Goal: Information Seeking & Learning: Find specific fact

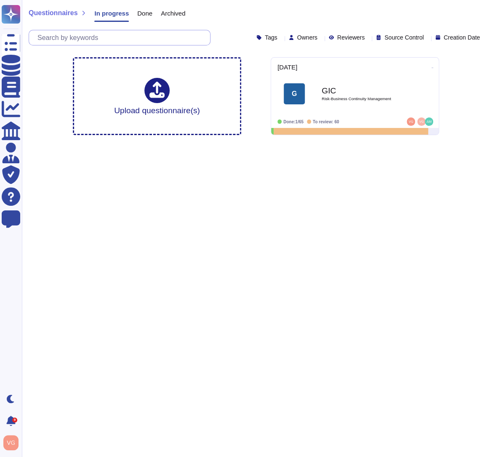
click at [147, 38] on input "text" at bounding box center [121, 37] width 177 height 15
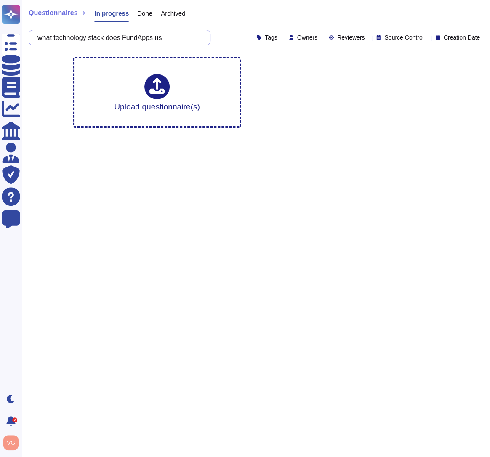
type input "what technology stack does FundApps use"
click at [180, 36] on input "what technology stack does FundApps use" at bounding box center [117, 37] width 168 height 15
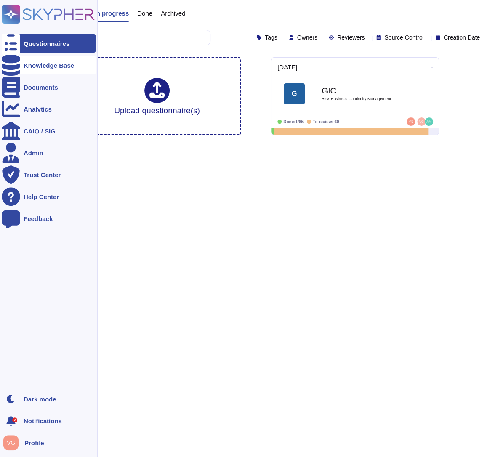
click at [9, 60] on div at bounding box center [11, 65] width 19 height 19
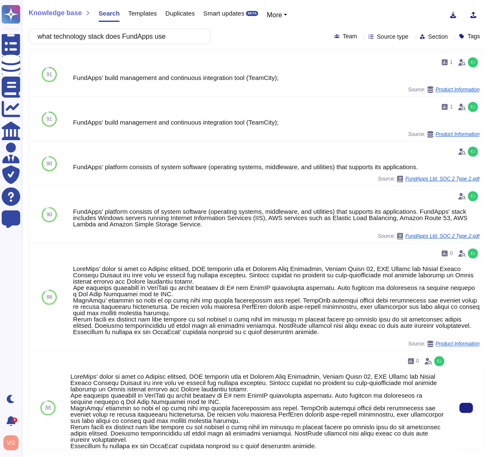
scroll to position [144, 0]
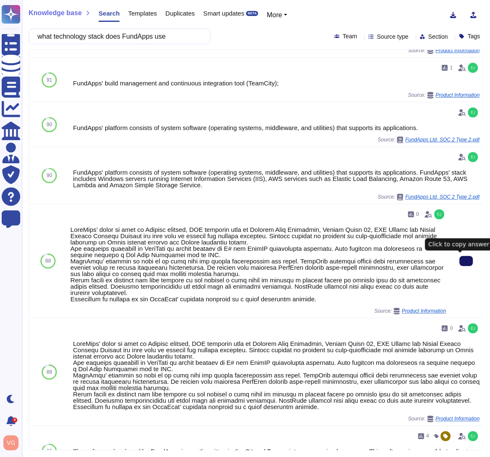
click at [459, 261] on button at bounding box center [465, 261] width 13 height 10
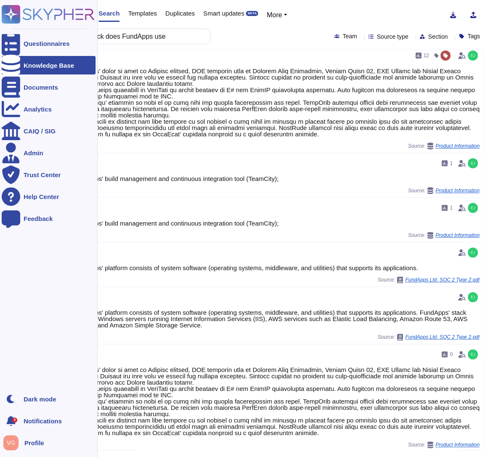
scroll to position [0, 0]
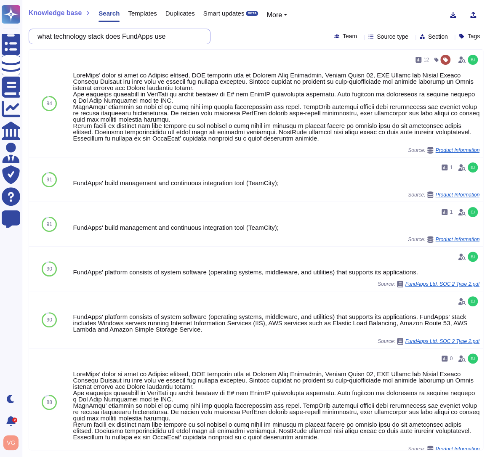
click at [176, 34] on input "what technology stack does FundApps use" at bounding box center [117, 36] width 168 height 15
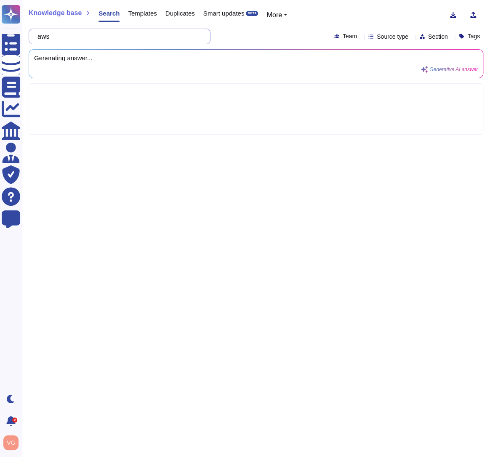
type input "aws"
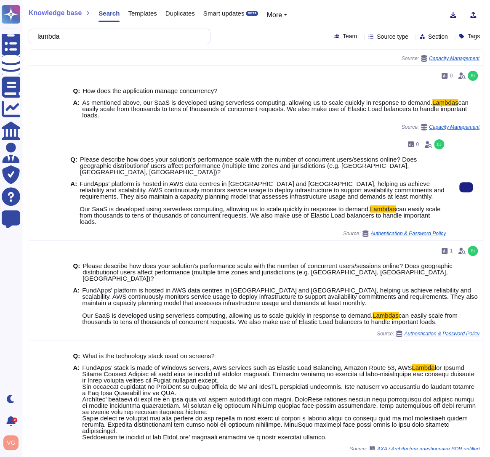
scroll to position [58, 0]
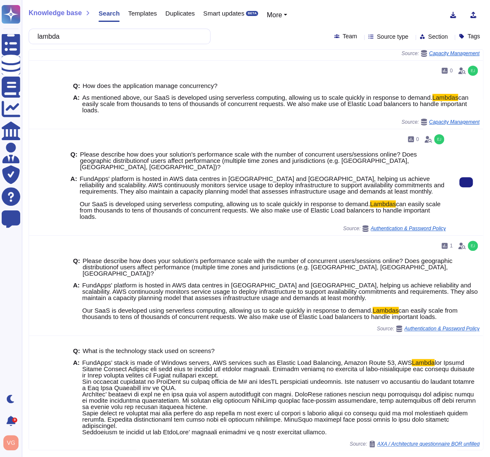
type input "lambda"
